Goal: Use online tool/utility: Utilize a website feature to perform a specific function

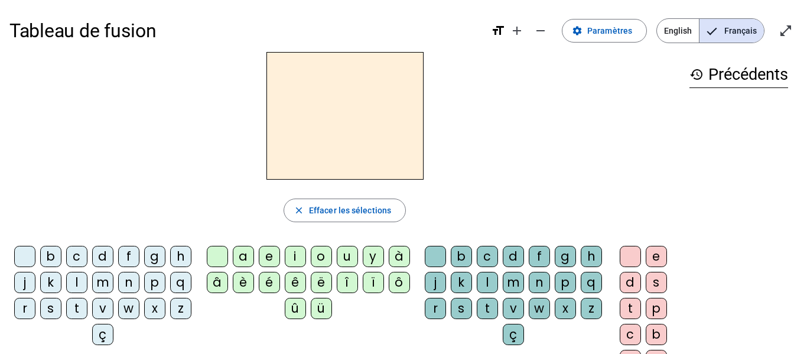
click at [112, 259] on div "d" at bounding box center [102, 256] width 21 height 21
click at [348, 257] on div "u" at bounding box center [347, 256] width 21 height 21
click at [498, 254] on div "c" at bounding box center [487, 256] width 21 height 21
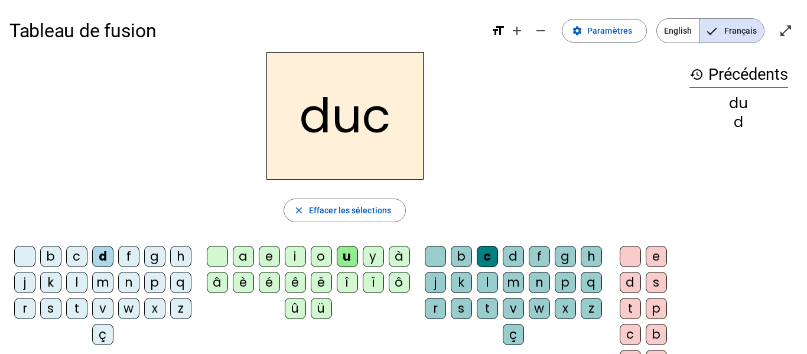
click at [446, 255] on div at bounding box center [435, 256] width 21 height 21
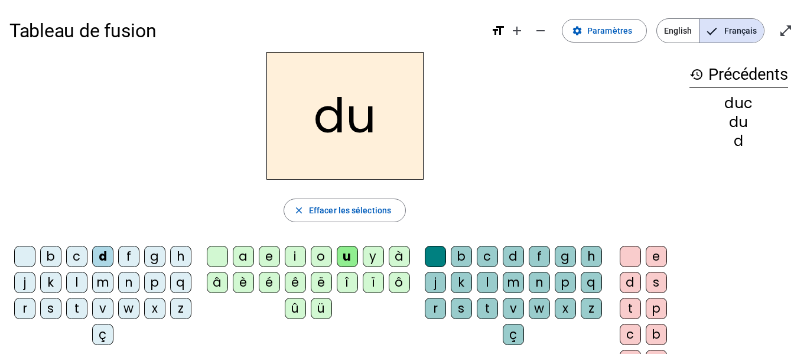
click at [268, 262] on div "e" at bounding box center [269, 256] width 21 height 21
click at [139, 287] on div "n" at bounding box center [128, 282] width 21 height 21
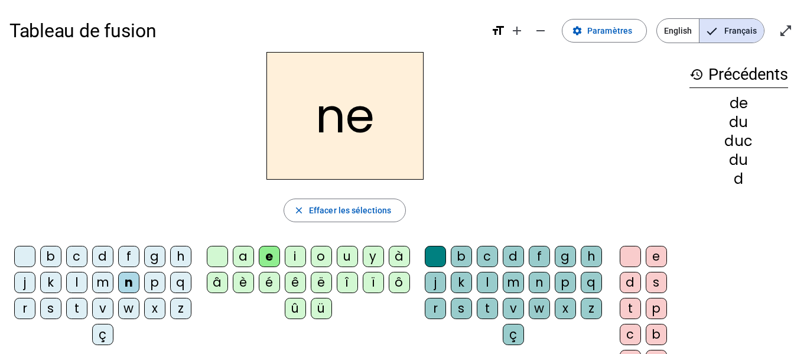
click at [113, 285] on div "m" at bounding box center [102, 282] width 21 height 21
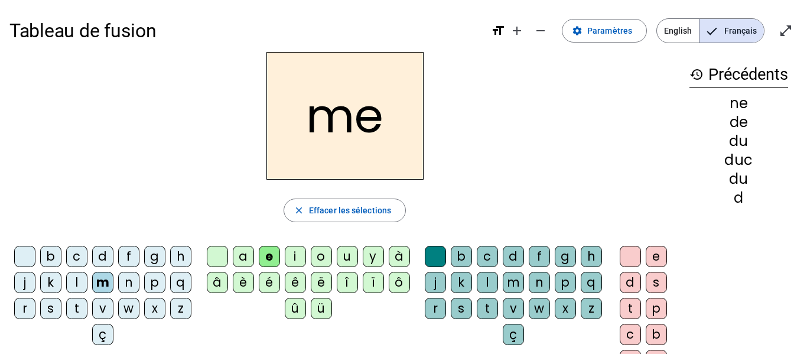
click at [61, 306] on div "s" at bounding box center [50, 308] width 21 height 21
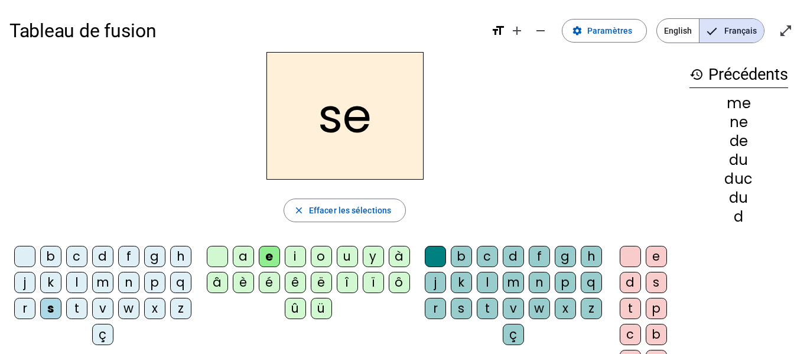
click at [343, 260] on div "u" at bounding box center [347, 256] width 21 height 21
click at [113, 257] on div "d" at bounding box center [102, 256] width 21 height 21
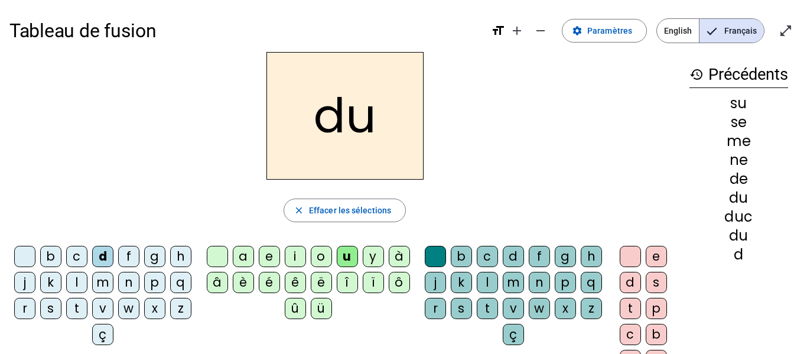
click at [87, 280] on div "l" at bounding box center [76, 282] width 21 height 21
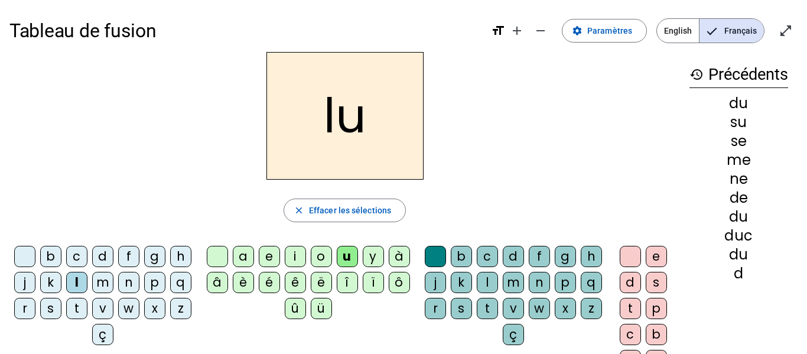
click at [247, 257] on div "a" at bounding box center [243, 256] width 21 height 21
click at [498, 257] on div "c" at bounding box center [487, 256] width 21 height 21
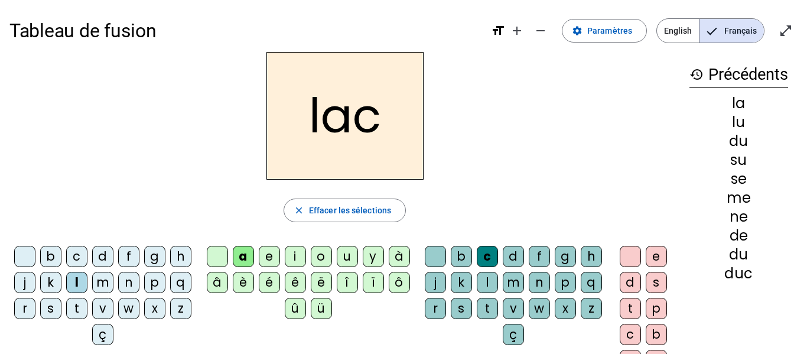
click at [87, 309] on div "t" at bounding box center [76, 308] width 21 height 21
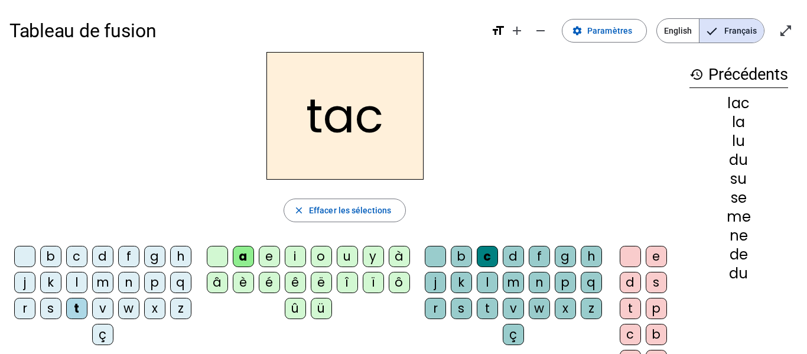
click at [61, 258] on div "b" at bounding box center [50, 256] width 21 height 21
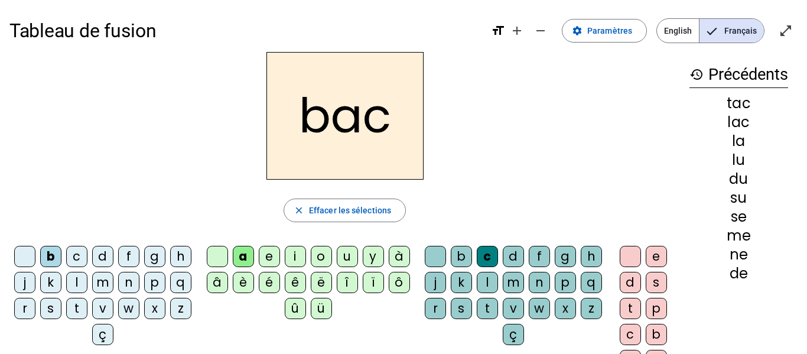
click at [61, 304] on div "s" at bounding box center [50, 308] width 21 height 21
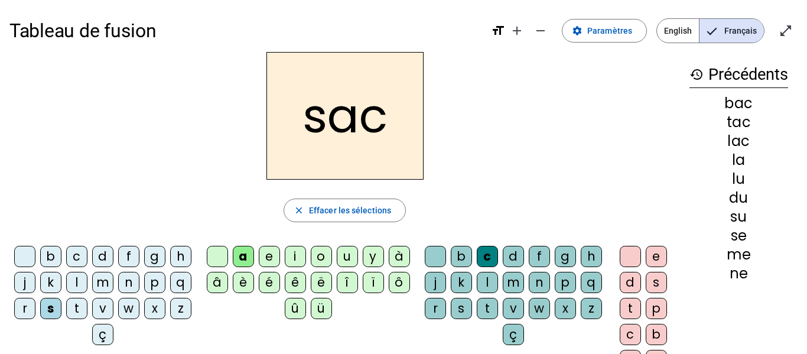
click at [267, 257] on div "e" at bounding box center [269, 256] width 21 height 21
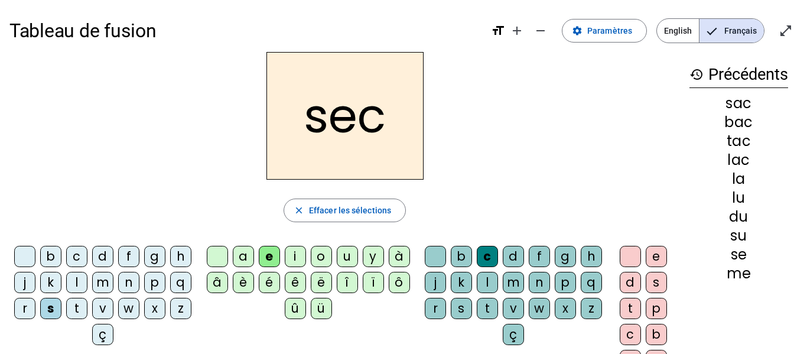
click at [498, 287] on div "l" at bounding box center [487, 282] width 21 height 21
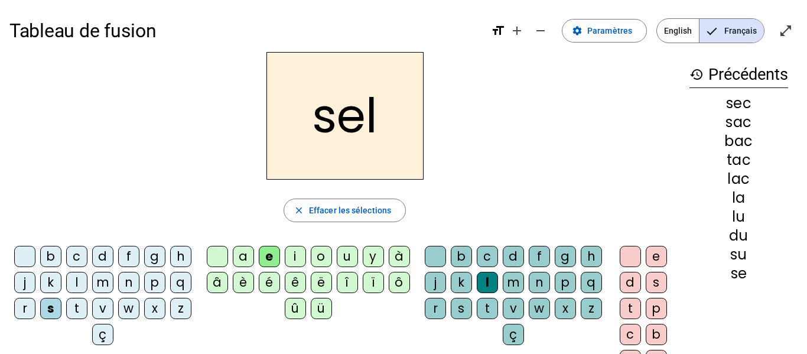
click at [320, 252] on div "o" at bounding box center [321, 256] width 21 height 21
